Goal: Information Seeking & Learning: Learn about a topic

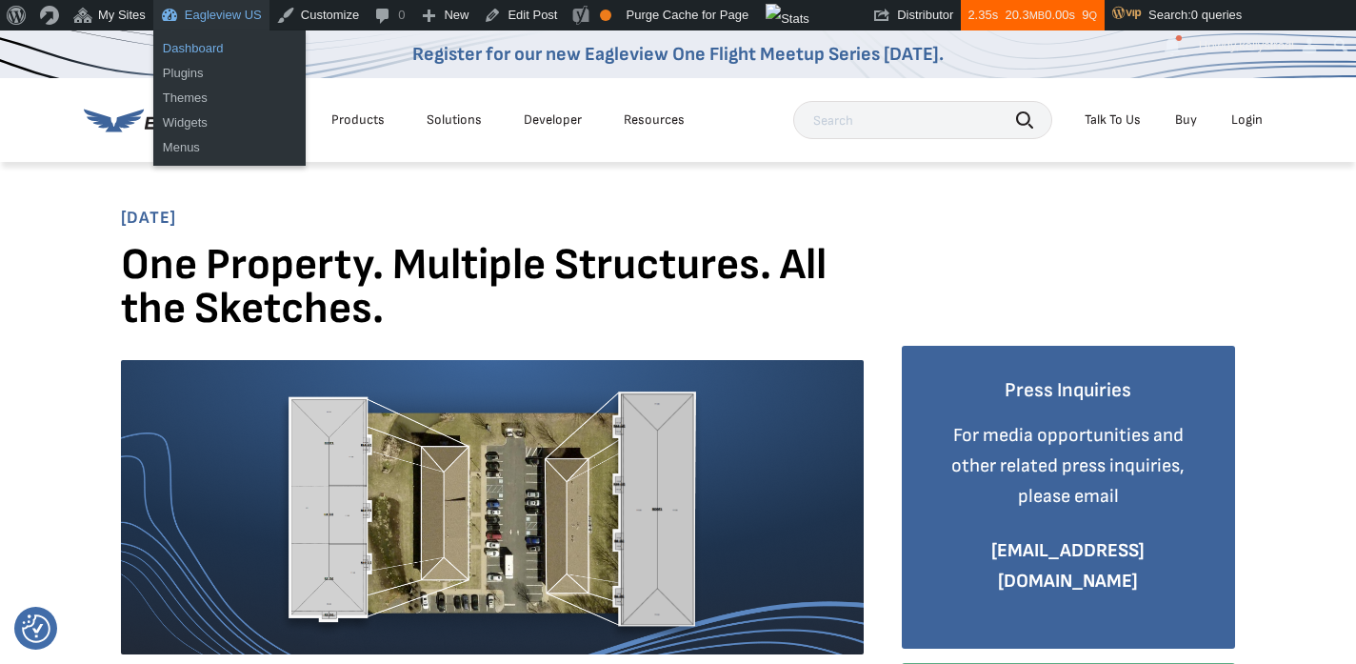
click at [193, 50] on link "Dashboard" at bounding box center [229, 48] width 152 height 25
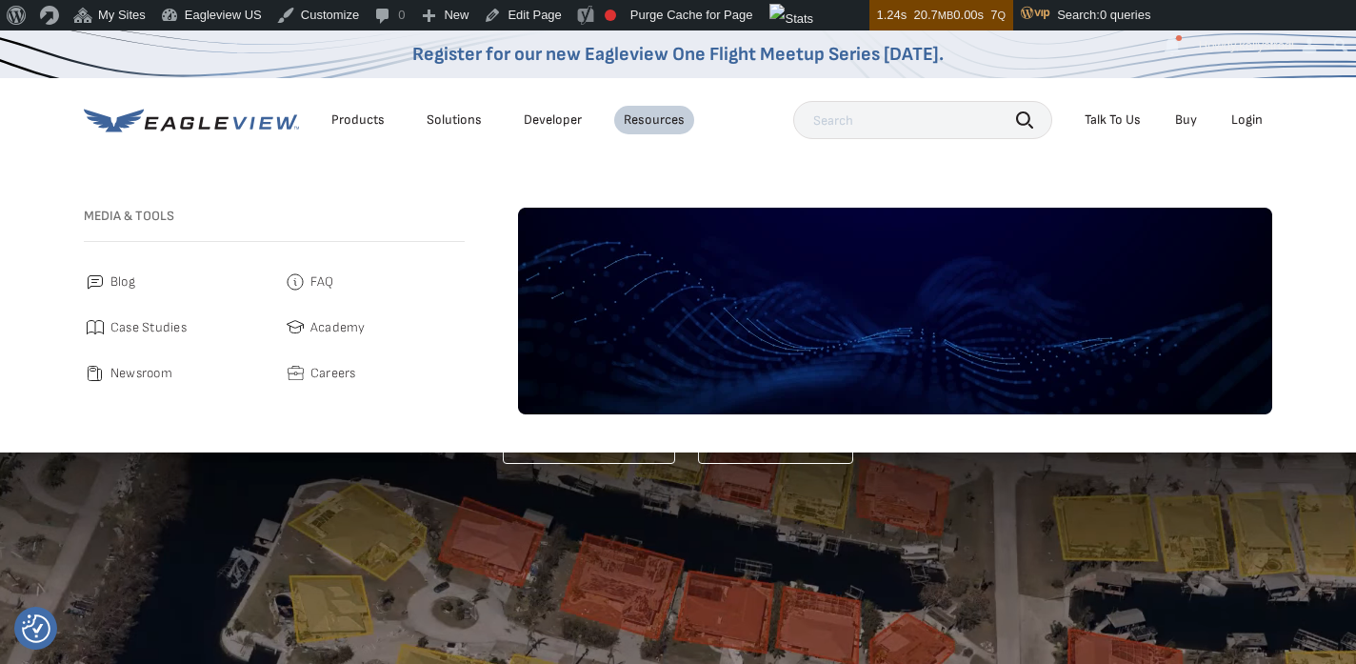
click at [124, 280] on span "Blog" at bounding box center [122, 281] width 25 height 23
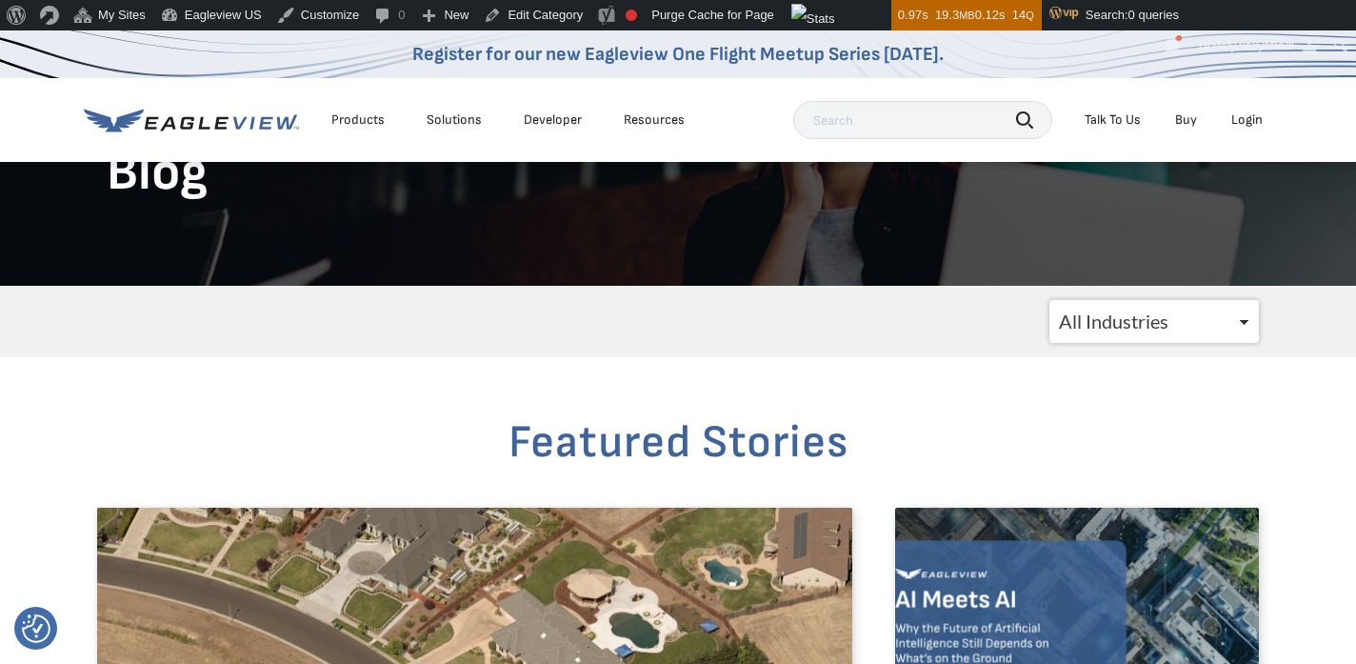
scroll to position [149, 0]
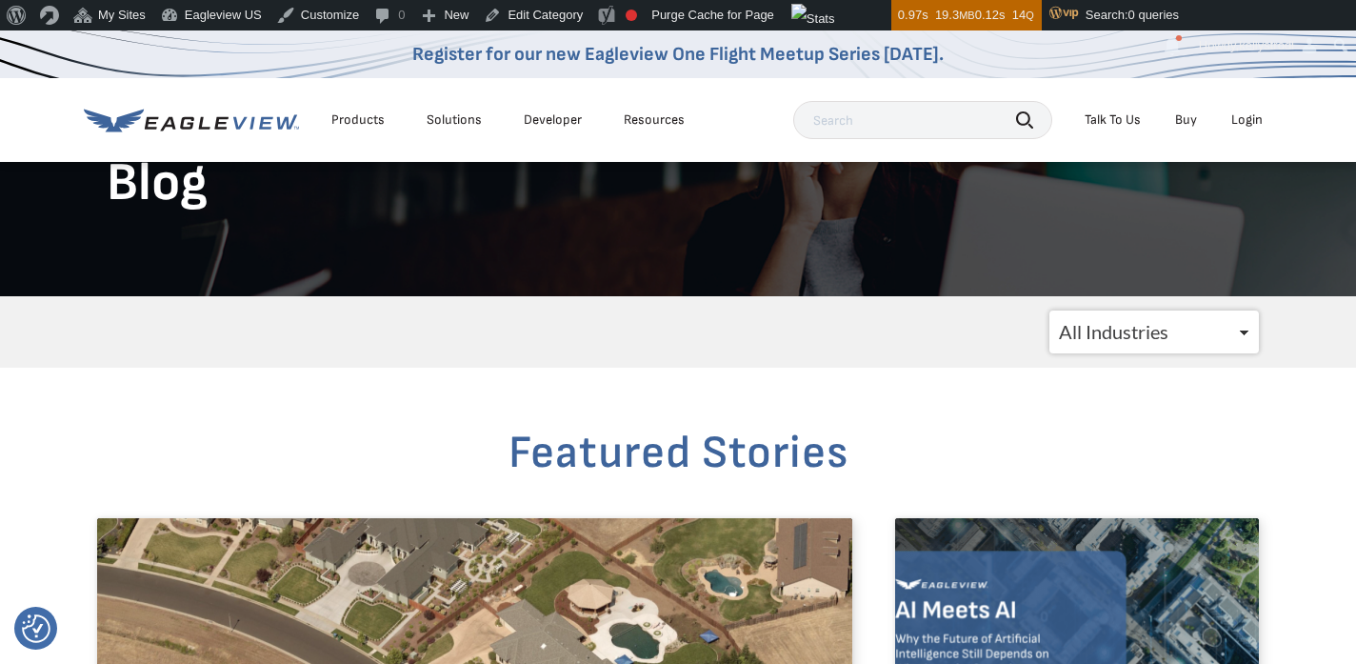
click at [1102, 353] on div "All Industries Government Roofing Solar Insurance Utilities CATastrophic Respon…" at bounding box center [678, 331] width 1190 height 71
click at [1102, 332] on select "All Industries Government Roofing Solar Insurance Utilities CATastrophic Respon…" at bounding box center [1153, 331] width 209 height 43
select select "/blogs/insurance/"
click at [1049, 310] on select "All Industries Government Roofing Solar Insurance Utilities CATastrophic Respon…" at bounding box center [1153, 331] width 209 height 43
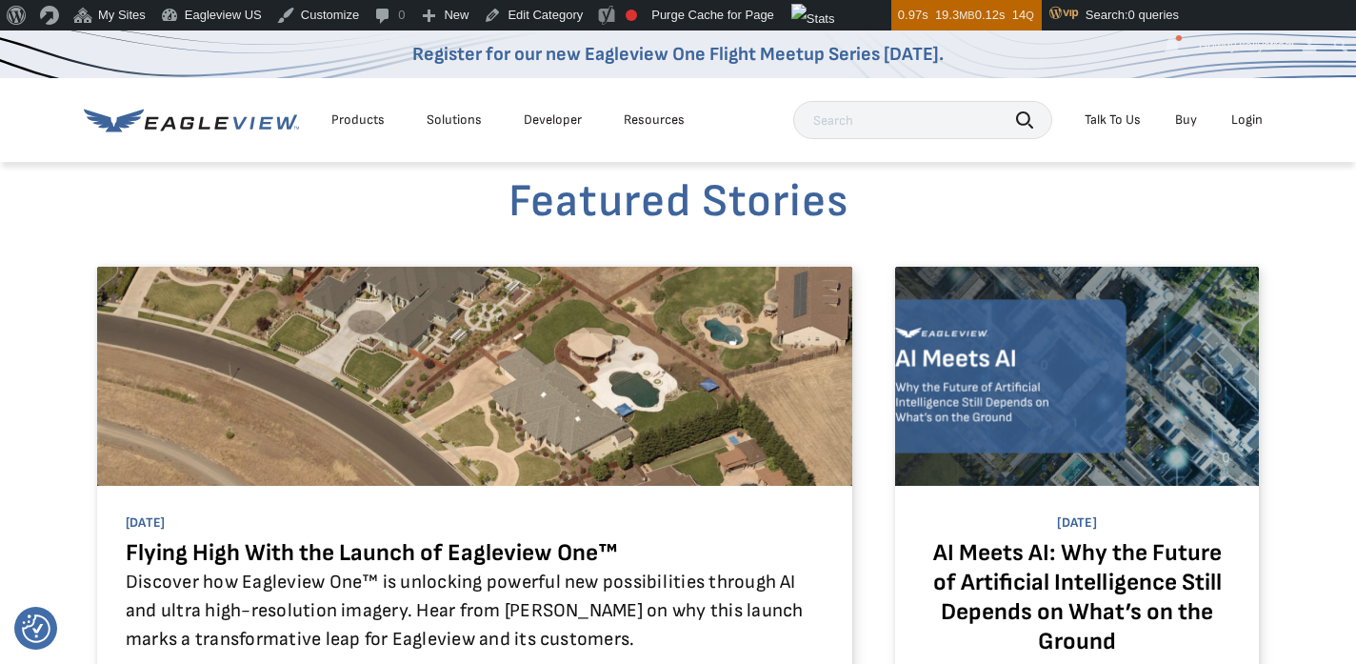
scroll to position [454, 0]
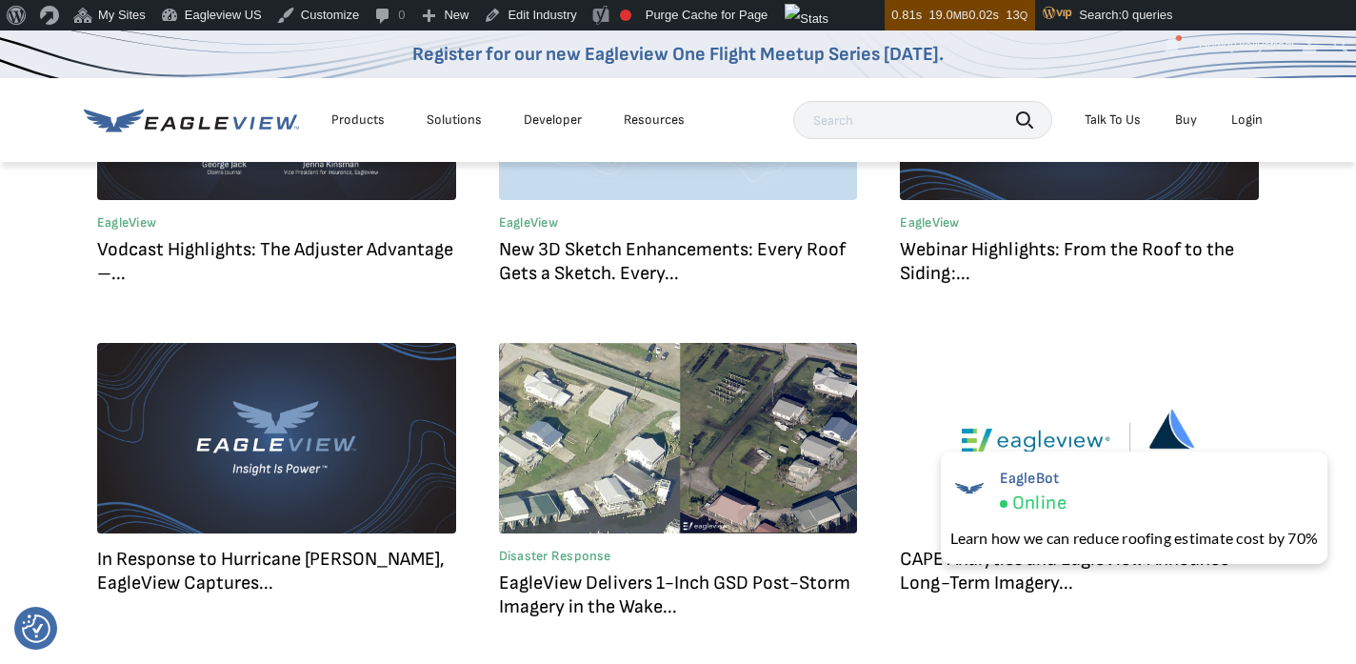
scroll to position [291, 0]
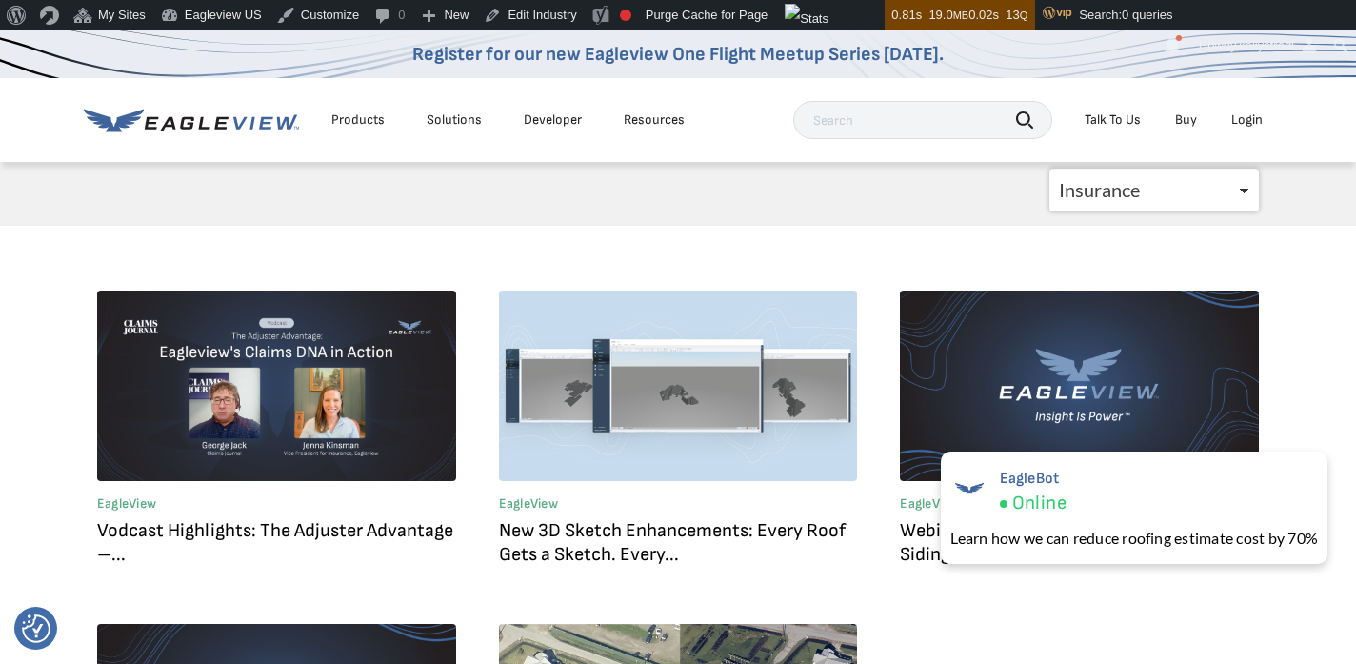
click at [585, 543] on link "New 3D Sketch Enhancements: Every Roof Gets a Sketch. Every..." at bounding box center [672, 542] width 347 height 47
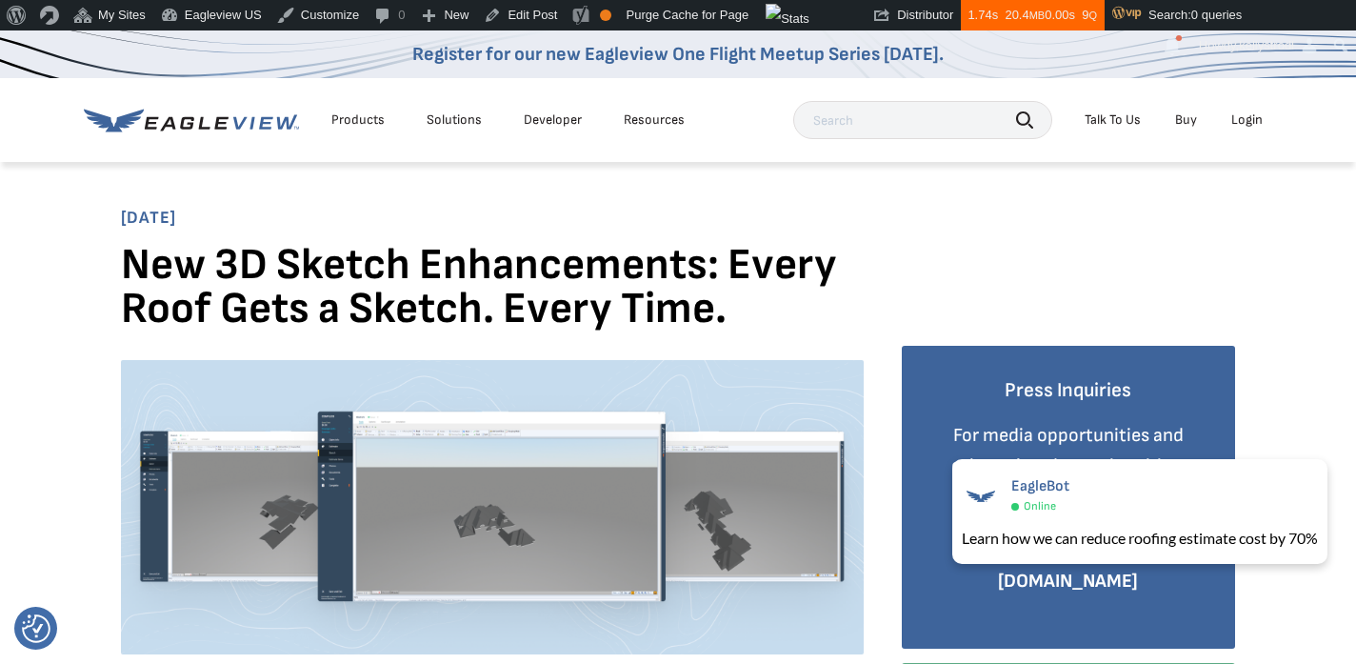
click at [645, 120] on div "Resources" at bounding box center [654, 119] width 61 height 17
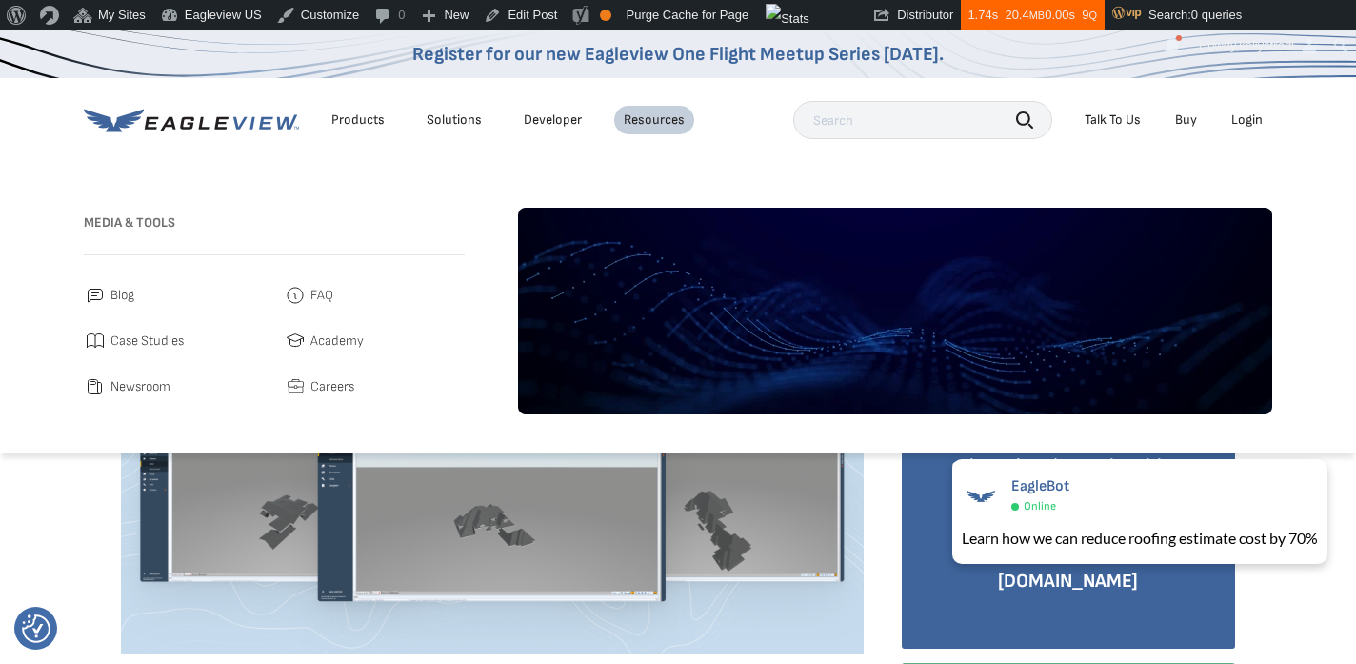
click at [125, 294] on span "Blog" at bounding box center [122, 295] width 24 height 23
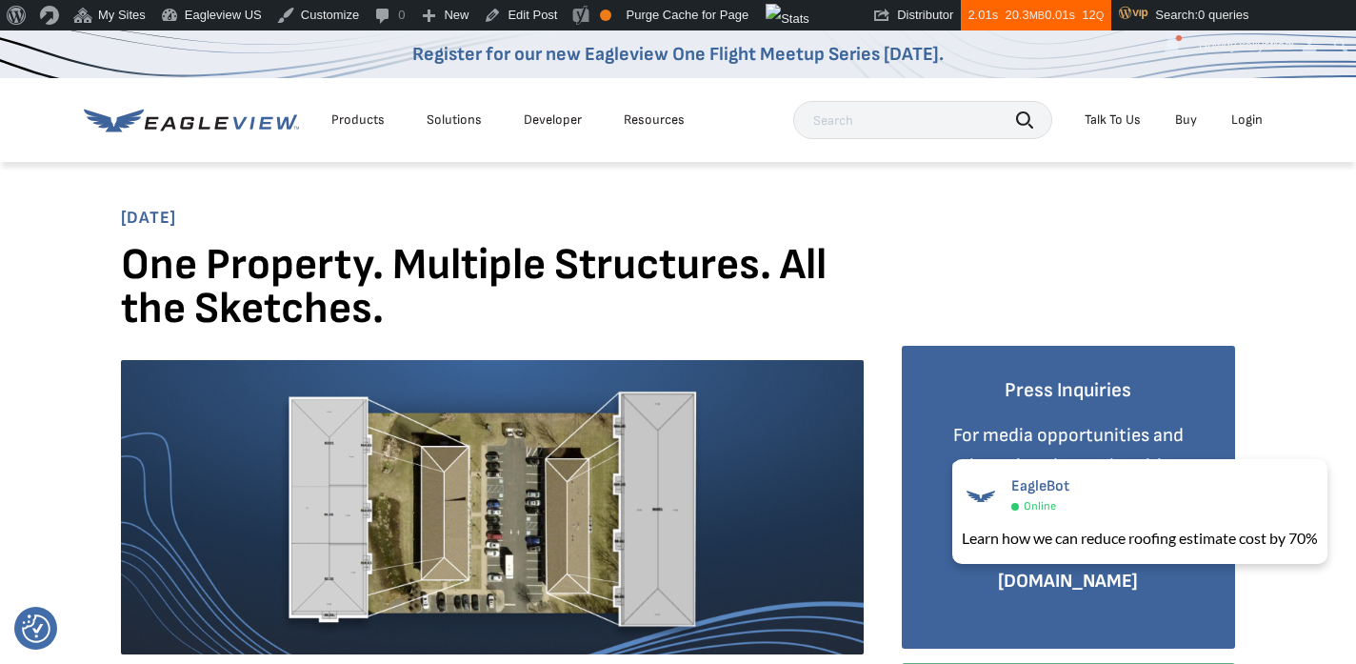
click at [1154, 226] on span "[DATE]" at bounding box center [678, 219] width 1114 height 22
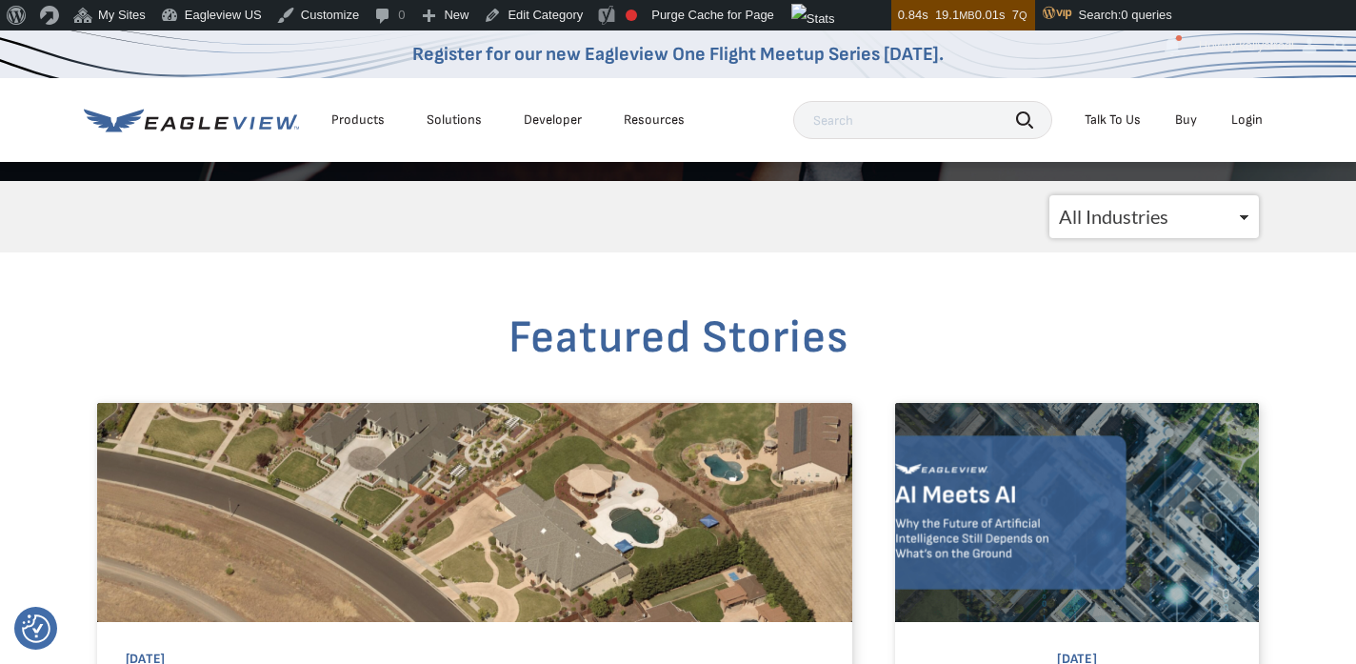
scroll to position [262, 0]
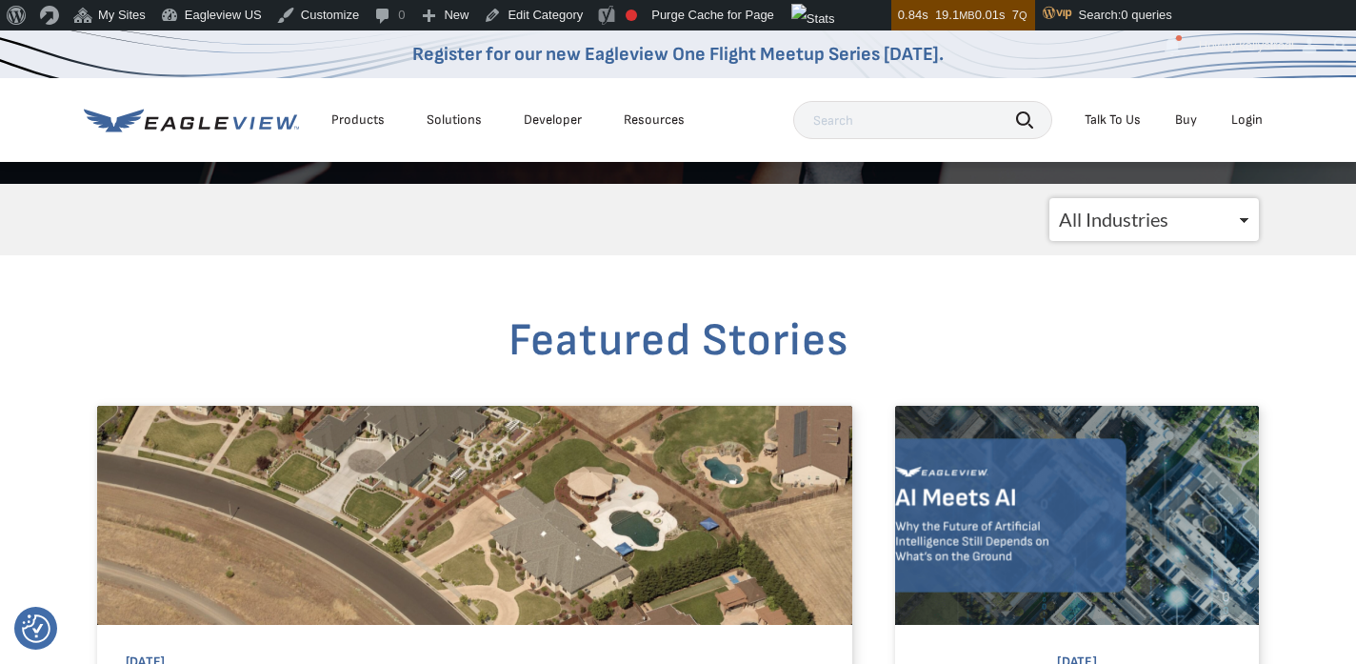
click at [1172, 205] on select "All Industries Government Roofing Solar Insurance Utilities CATastrophic Respon…" at bounding box center [1153, 219] width 209 height 43
select select "/blogs/insurance/"
click at [1049, 198] on select "All Industries Government Roofing Solar Insurance Utilities CATastrophic Respon…" at bounding box center [1153, 219] width 209 height 43
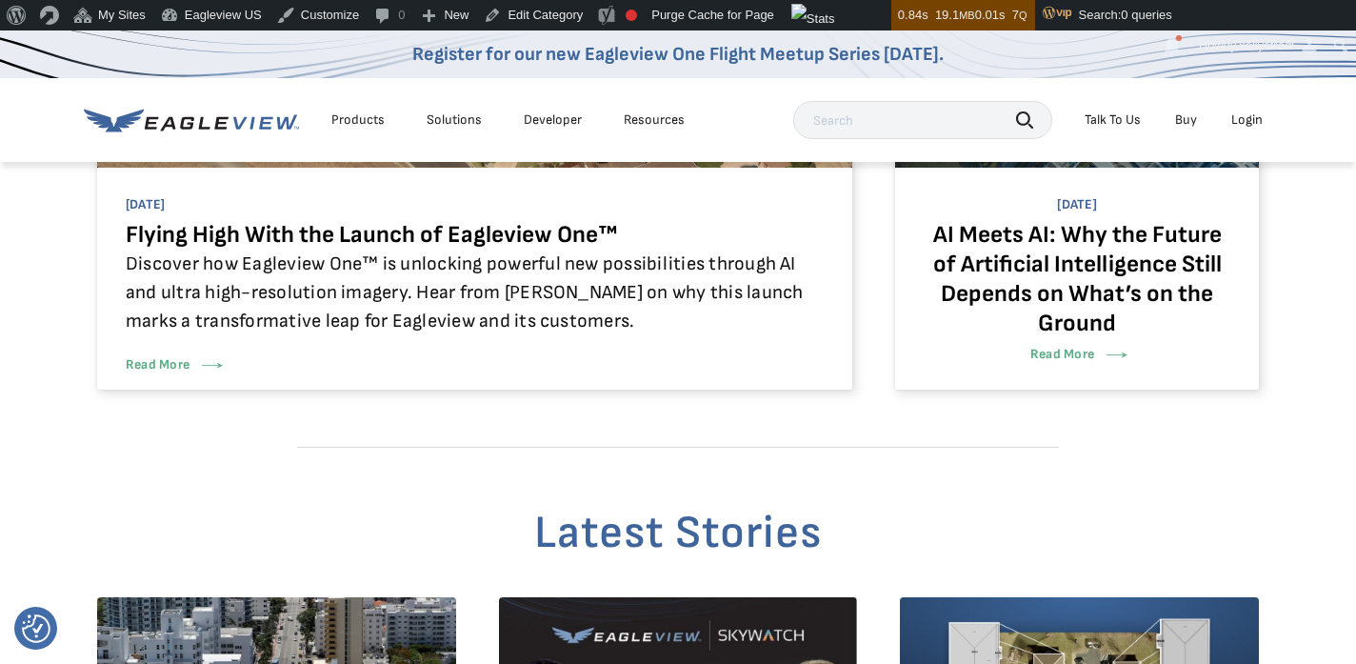
scroll to position [771, 0]
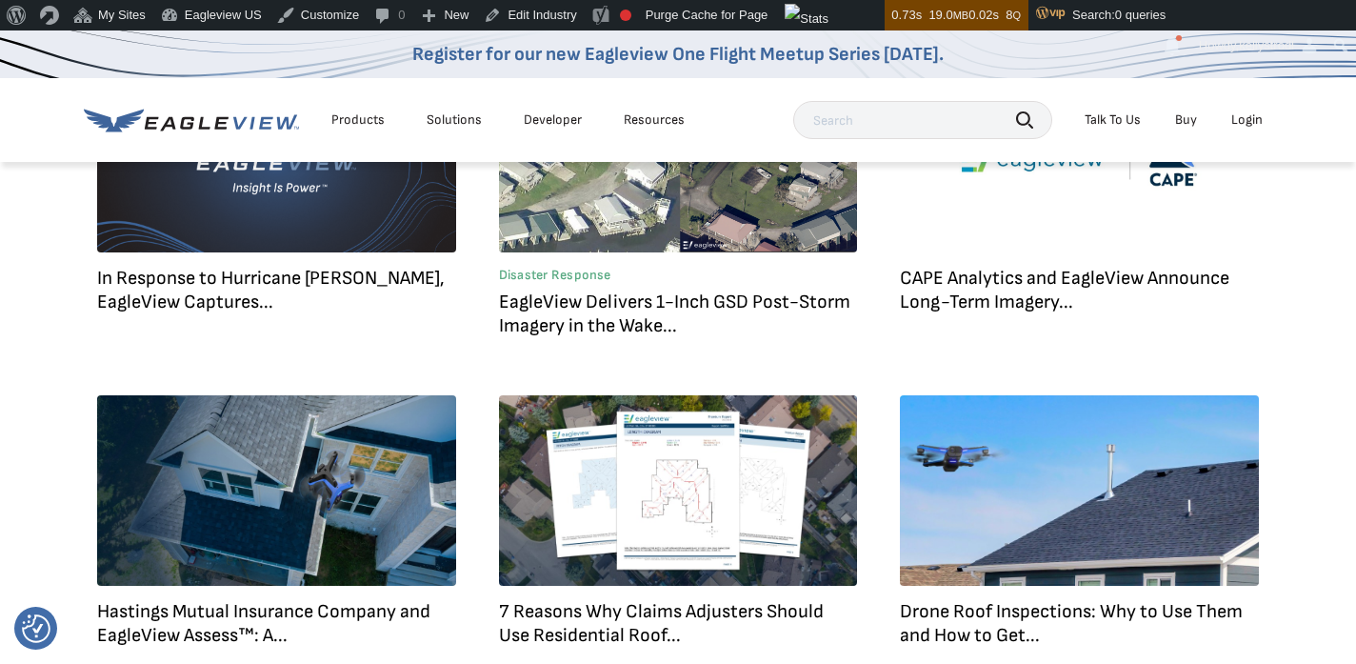
scroll to position [855, 0]
